Goal: Navigation & Orientation: Find specific page/section

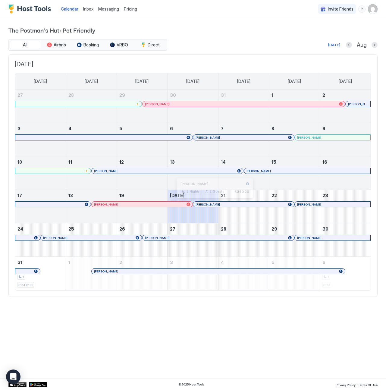
click at [212, 204] on div at bounding box center [212, 204] width 5 height 5
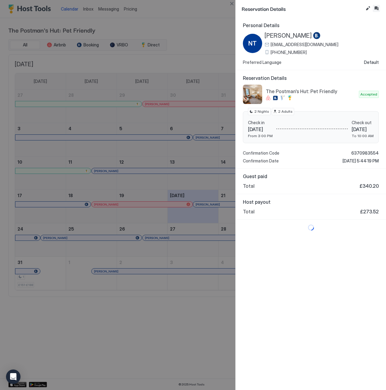
click at [377, 8] on button "Inbox" at bounding box center [375, 8] width 7 height 7
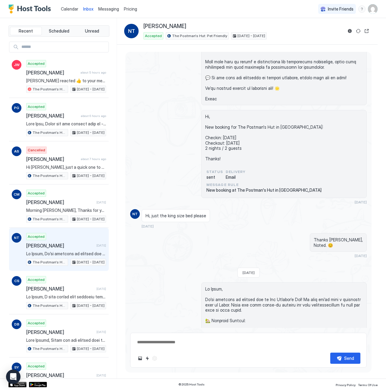
scroll to position [411, 0]
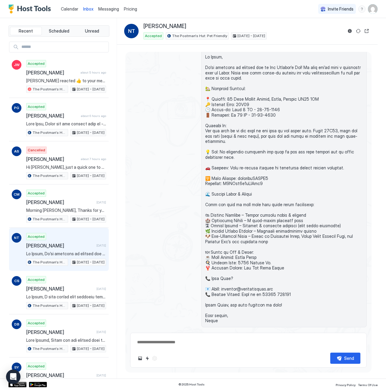
click at [65, 2] on button "Calendar" at bounding box center [69, 9] width 22 height 18
click at [67, 8] on span "Calendar" at bounding box center [69, 8] width 17 height 5
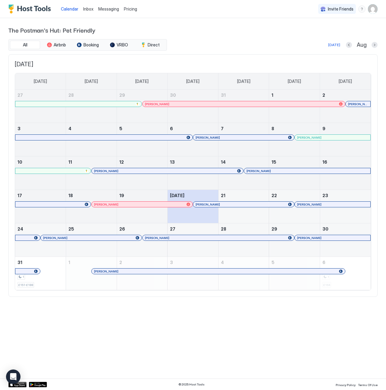
click at [244, 327] on div "Calendar Inbox Messaging Pricing Invite Friends AA The Postman's Hut: Pet Frien…" at bounding box center [193, 195] width 386 height 390
click at [356, 325] on div "Calendar Inbox Messaging Pricing Invite Friends AA The Postman's Hut: Pet Frien…" at bounding box center [193, 195] width 386 height 390
click at [194, 303] on div "The Postman's Hut: Pet Friendly All Airbnb Booking VRBO Direct [DATE] Aug [DATE…" at bounding box center [192, 161] width 369 height 286
